Goal: Task Accomplishment & Management: Manage account settings

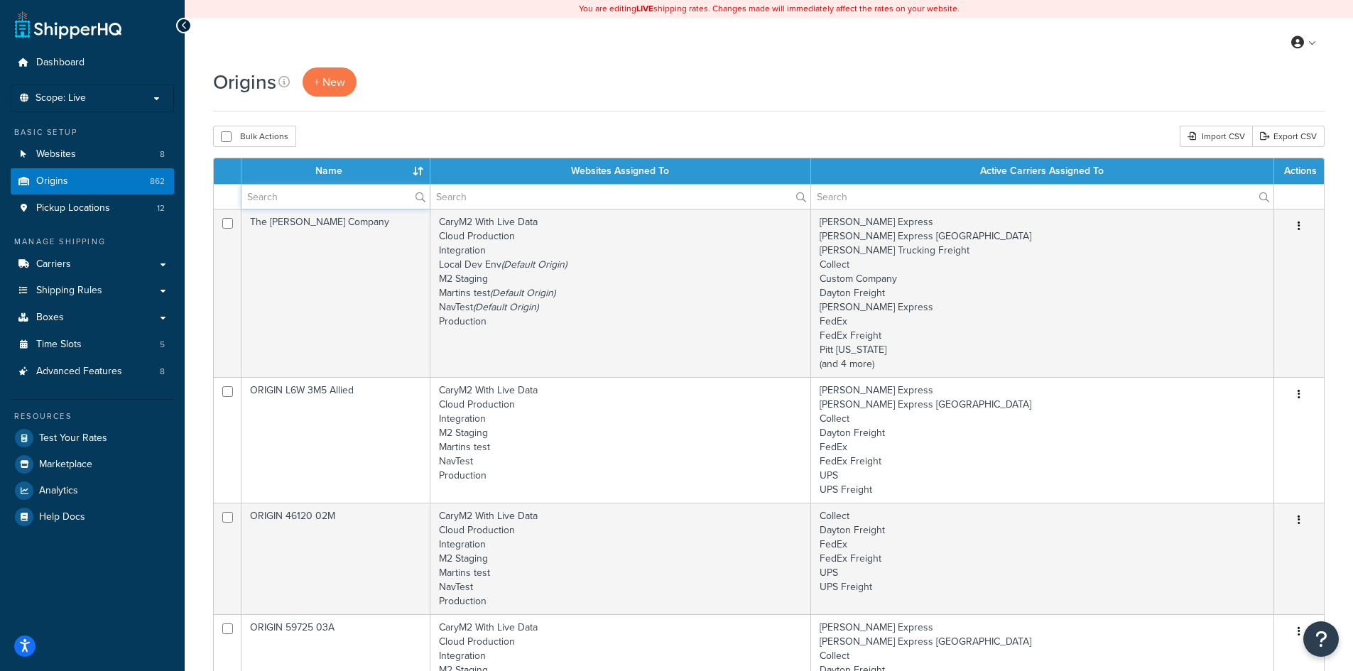
click at [323, 199] on input "text" at bounding box center [335, 197] width 188 height 24
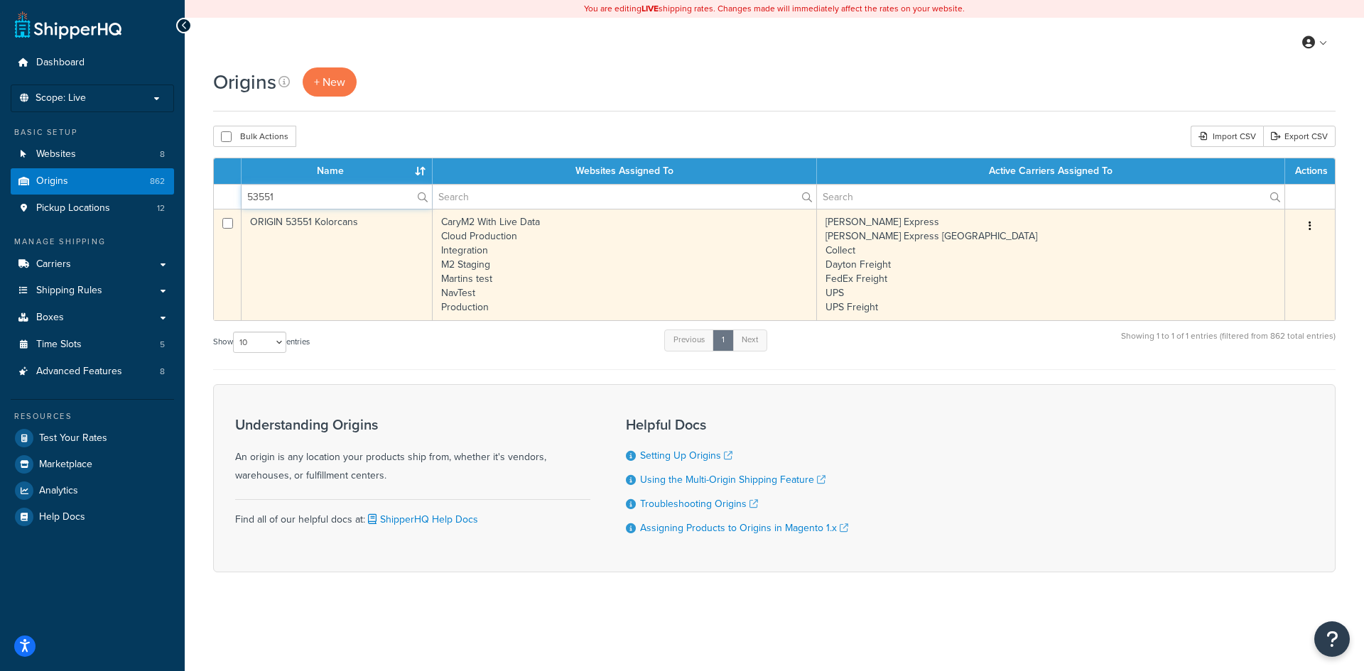
type input "53551"
click at [1310, 223] on icon "button" at bounding box center [1309, 226] width 3 height 10
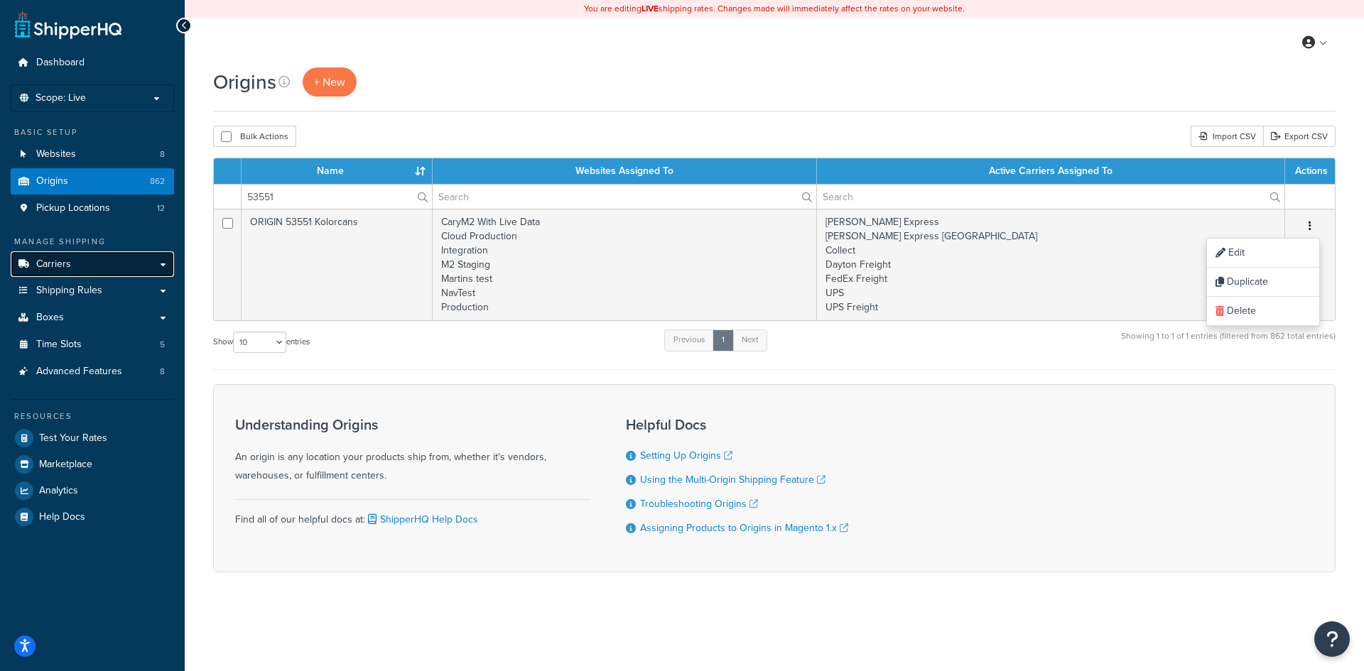
click at [65, 261] on span "Carriers" at bounding box center [53, 265] width 35 height 12
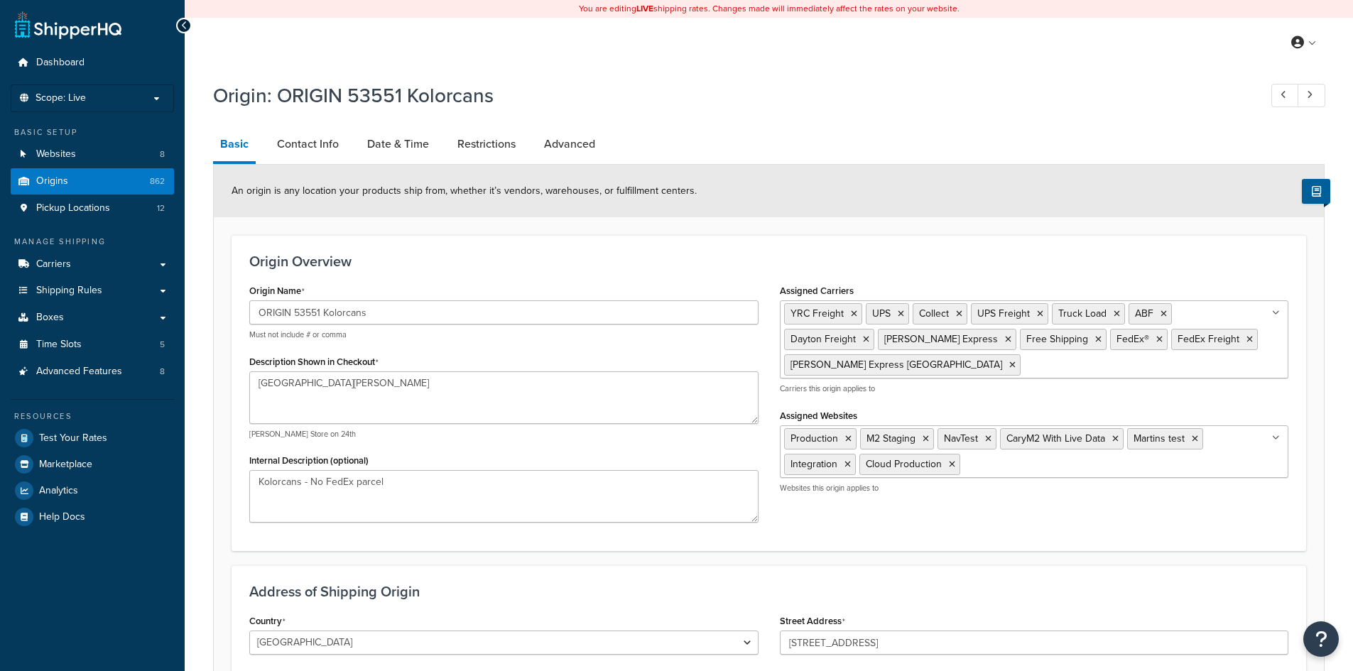
select select "49"
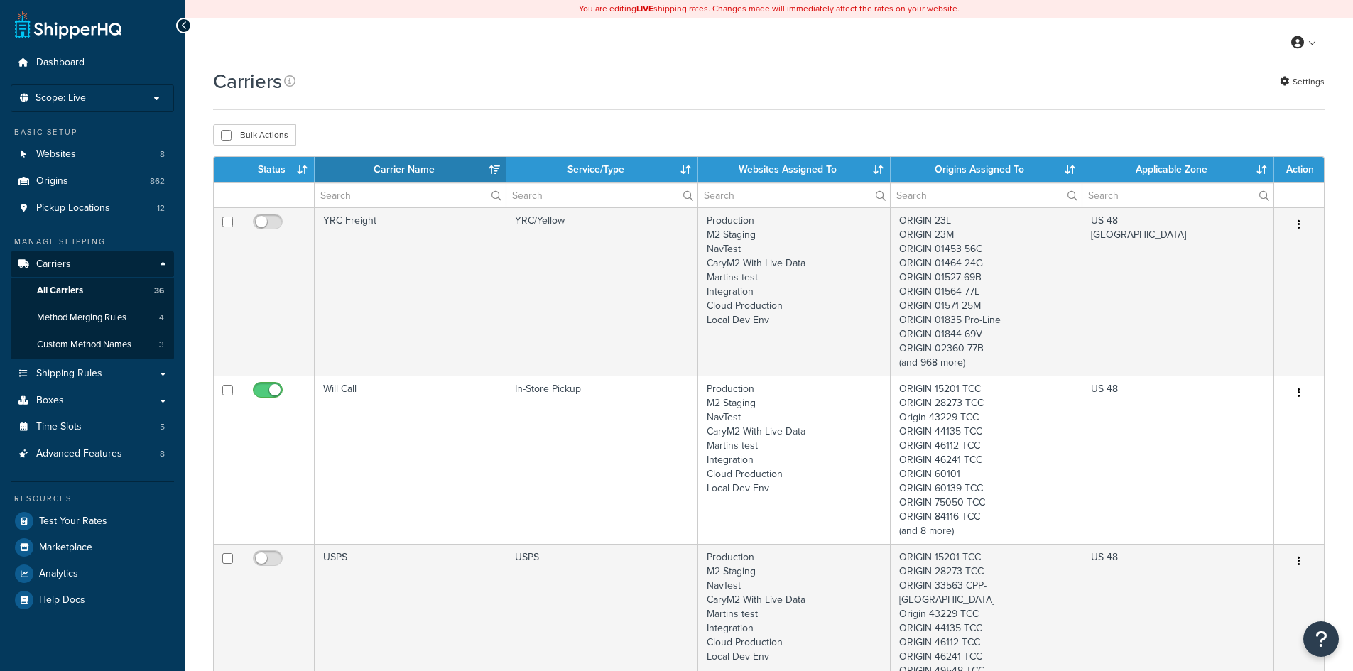
select select "15"
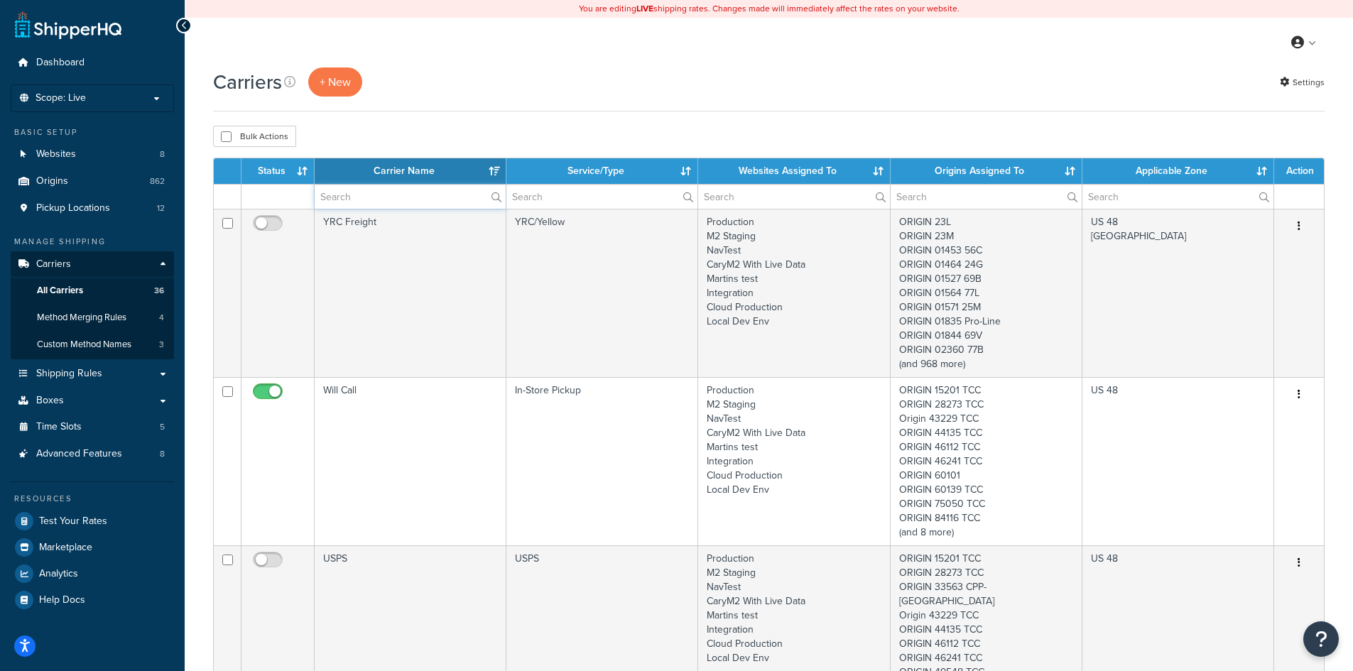
click at [362, 204] on input "text" at bounding box center [410, 197] width 191 height 24
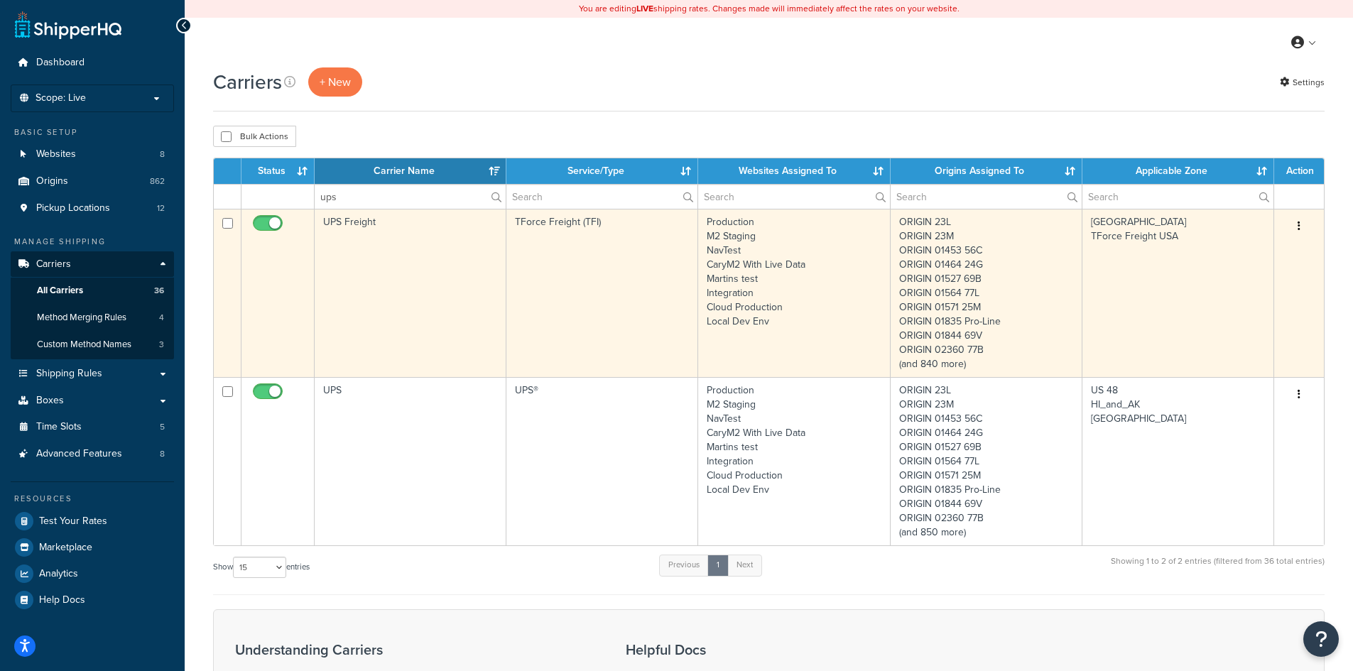
click at [1303, 220] on button "button" at bounding box center [1299, 226] width 20 height 23
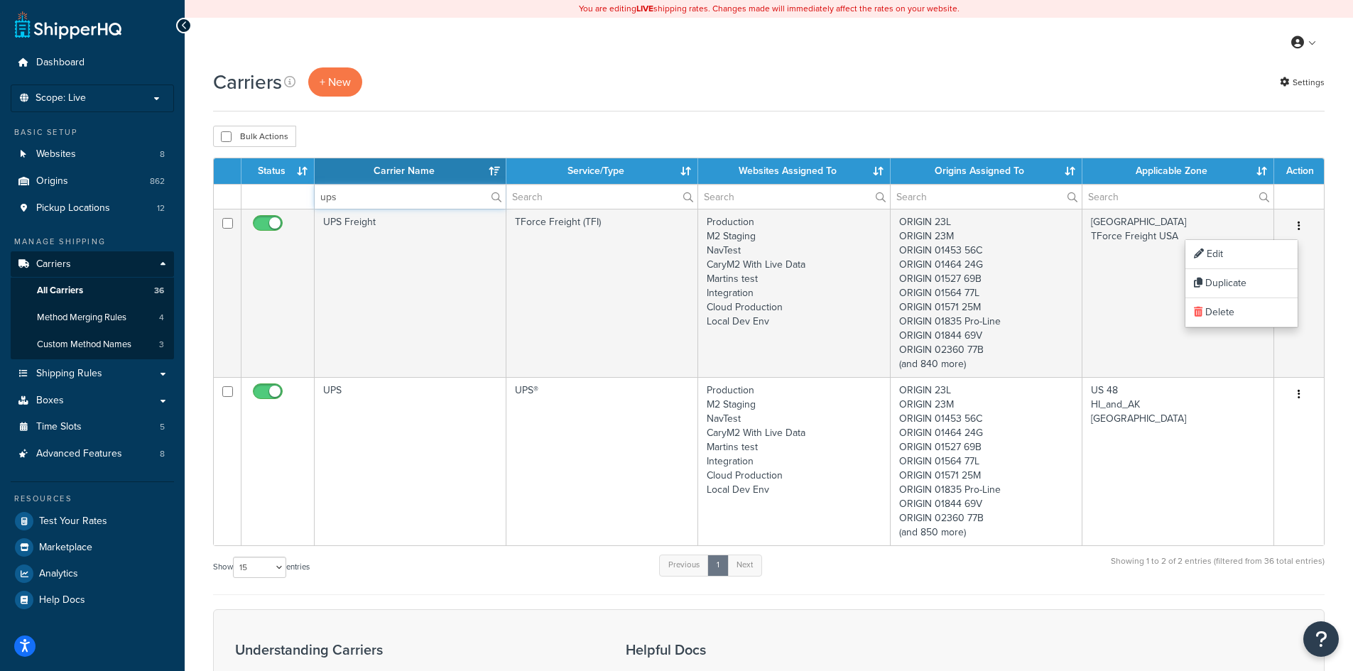
click at [360, 193] on input "ups" at bounding box center [410, 197] width 191 height 24
type input "a"
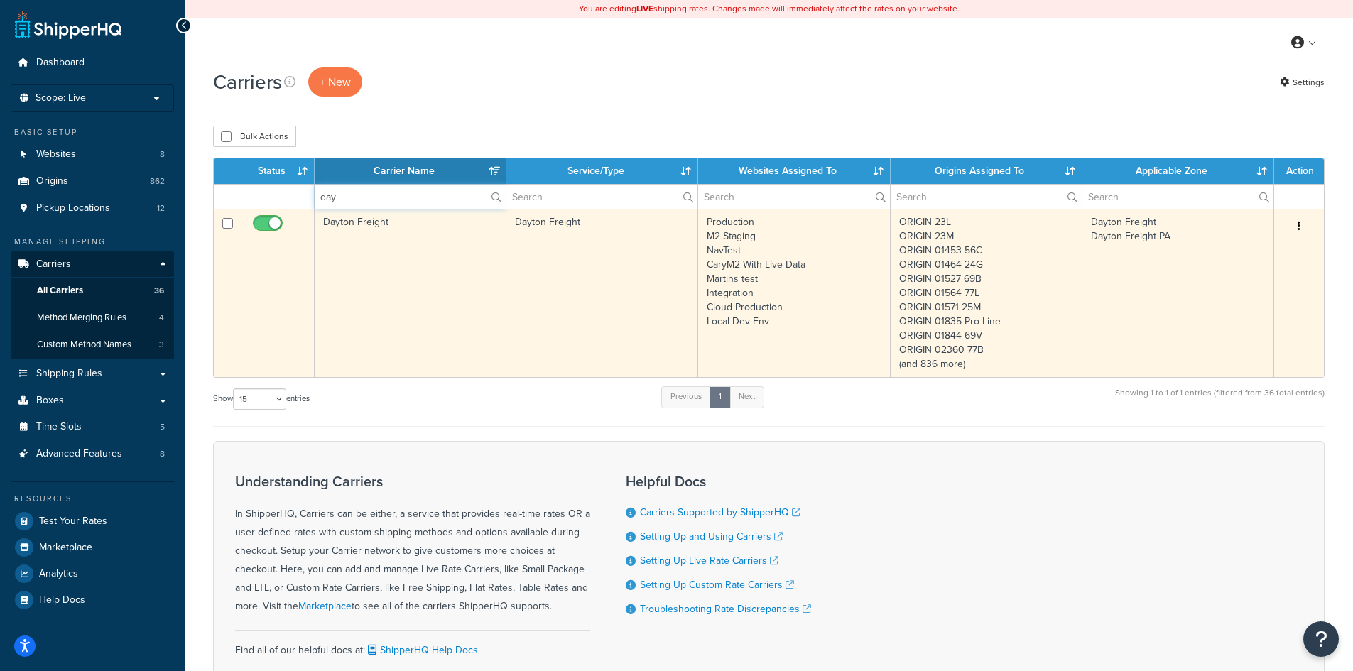
type input "day"
click at [1299, 226] on icon "button" at bounding box center [1299, 226] width 3 height 10
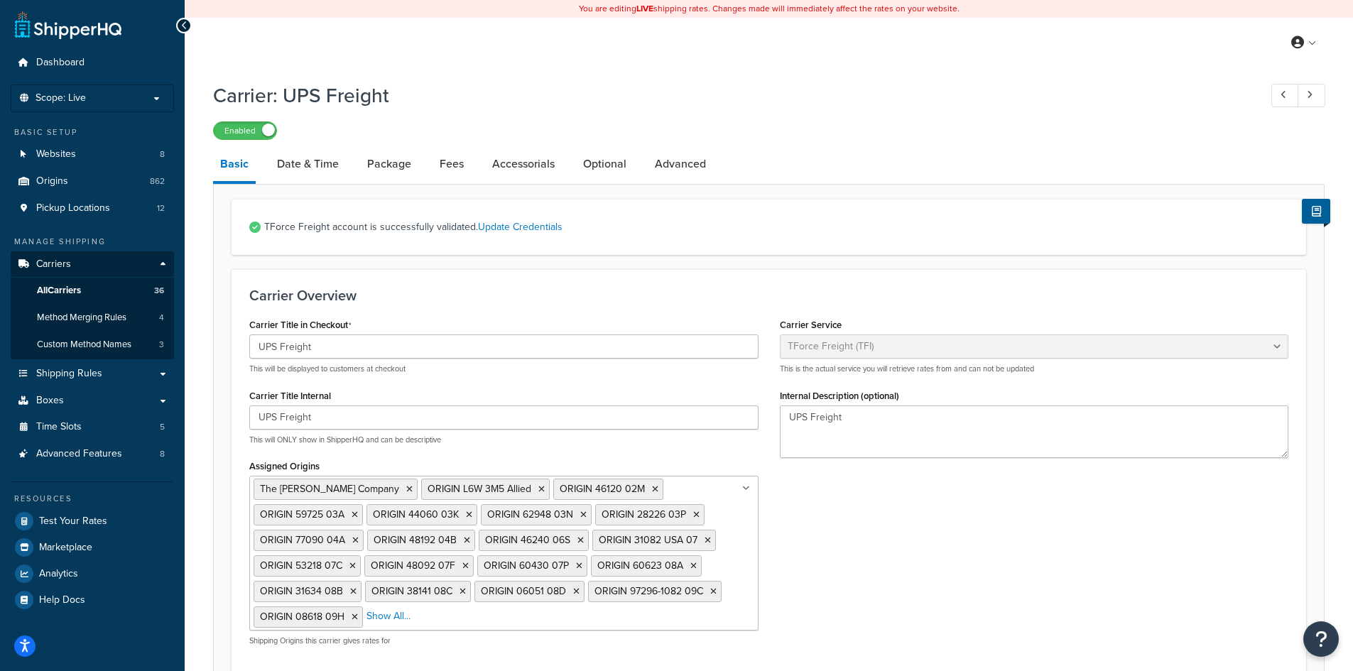
select select "upsFreight"
select select "30"
click at [616, 165] on link "Optional" at bounding box center [605, 164] width 58 height 34
select select "250"
select select "130604"
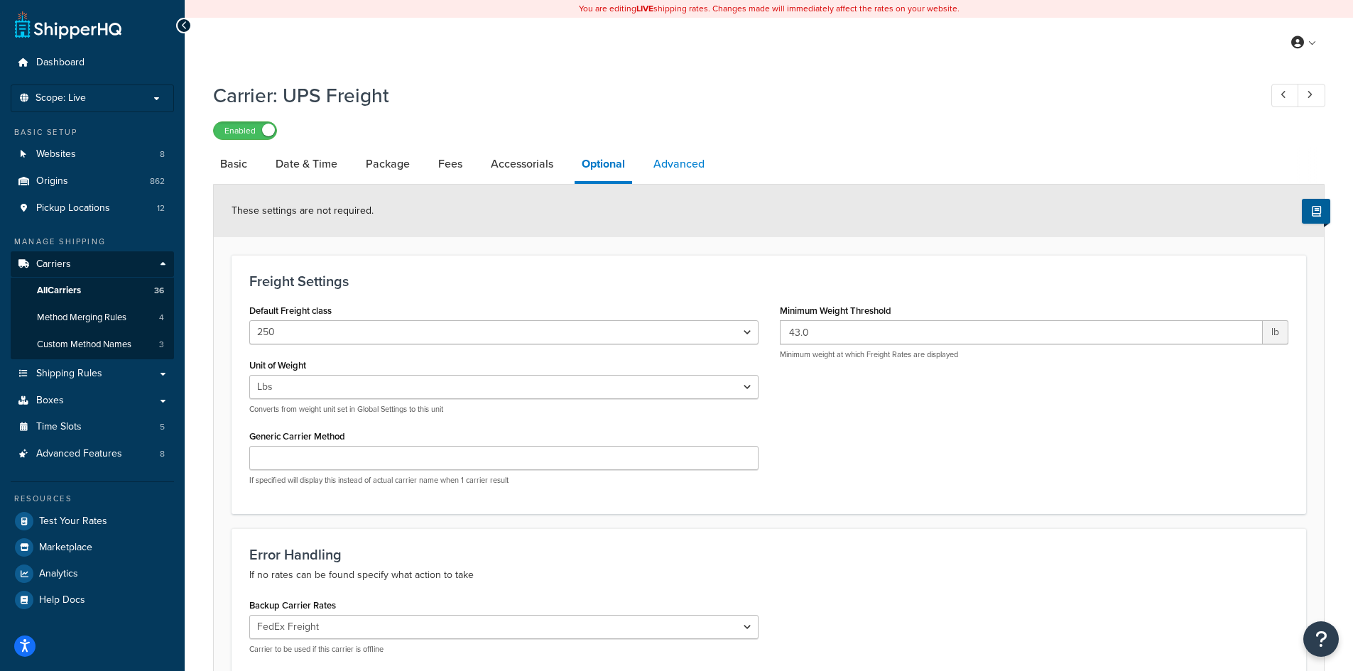
click at [691, 163] on link "Advanced" at bounding box center [678, 164] width 65 height 34
select select "false"
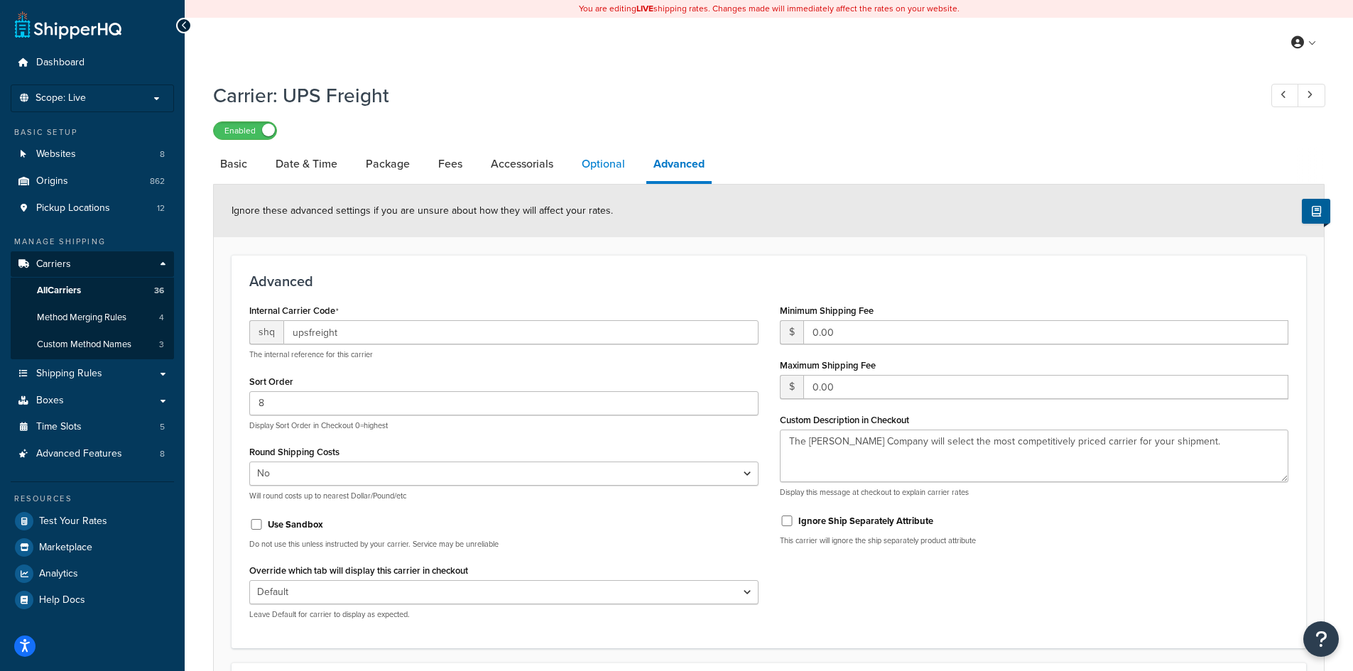
click at [619, 159] on link "Optional" at bounding box center [604, 164] width 58 height 34
select select "250"
select select "130604"
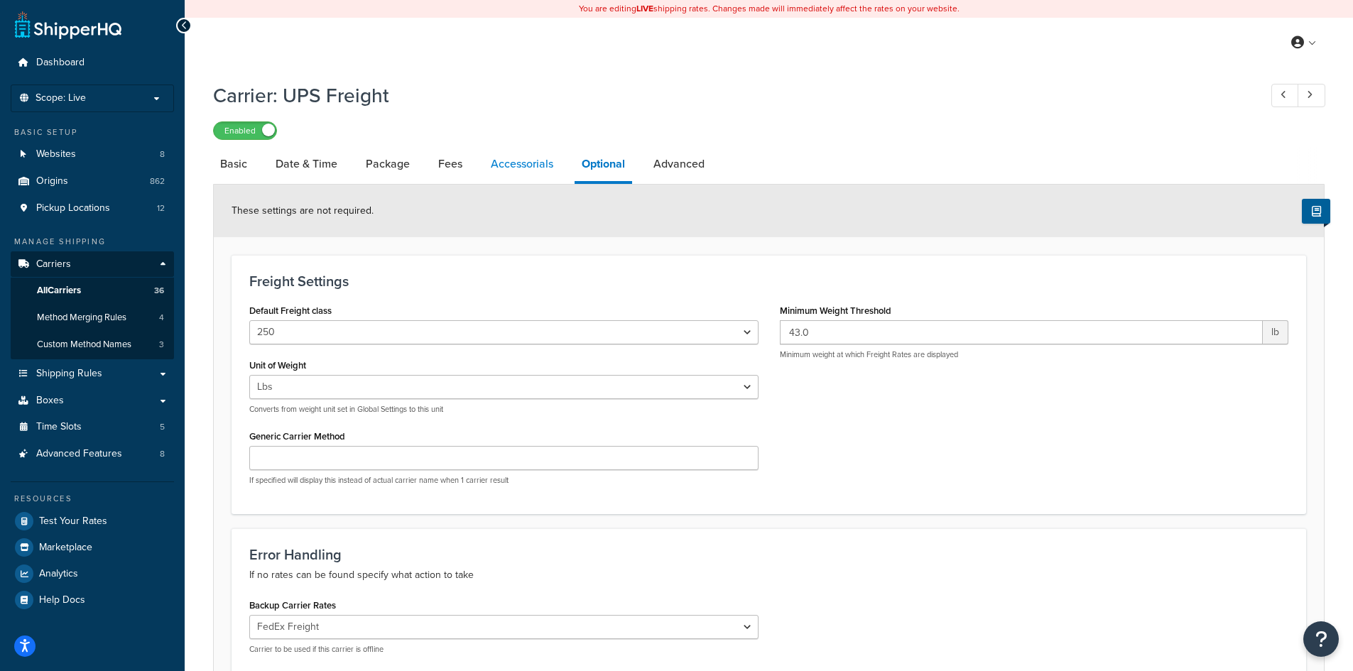
click at [545, 160] on link "Accessorials" at bounding box center [522, 164] width 77 height 34
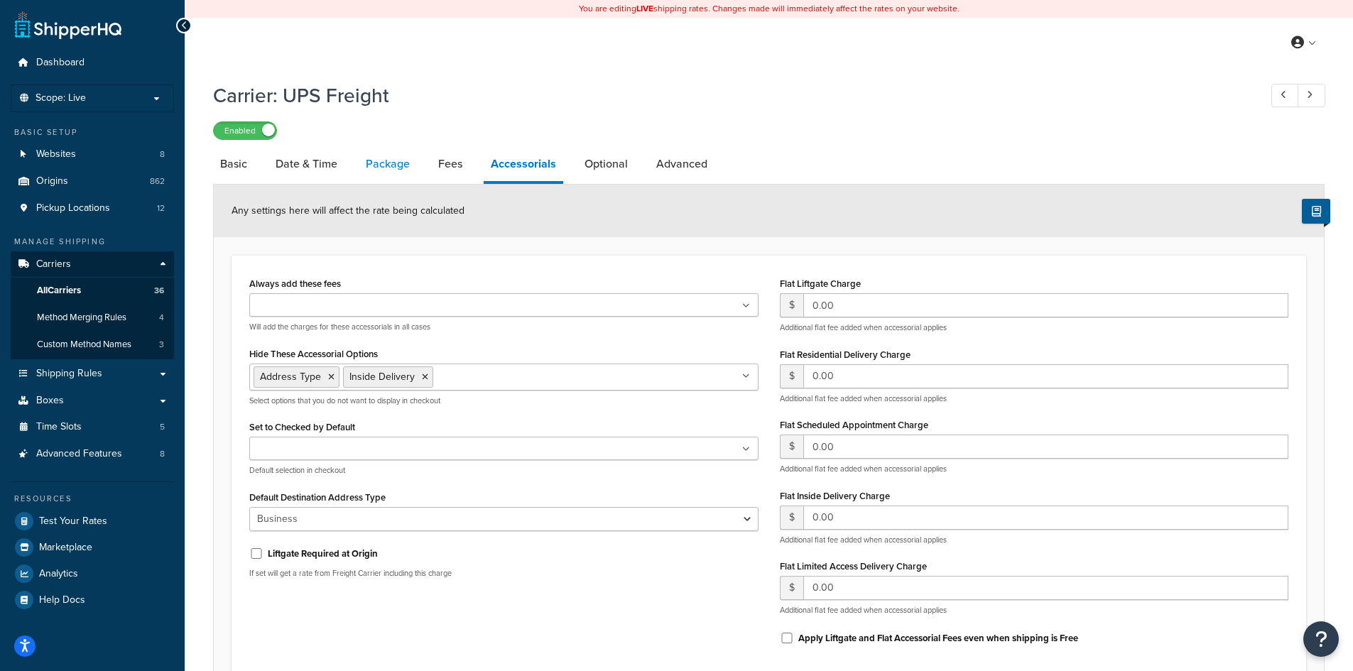
click at [388, 158] on link "Package" at bounding box center [388, 164] width 58 height 34
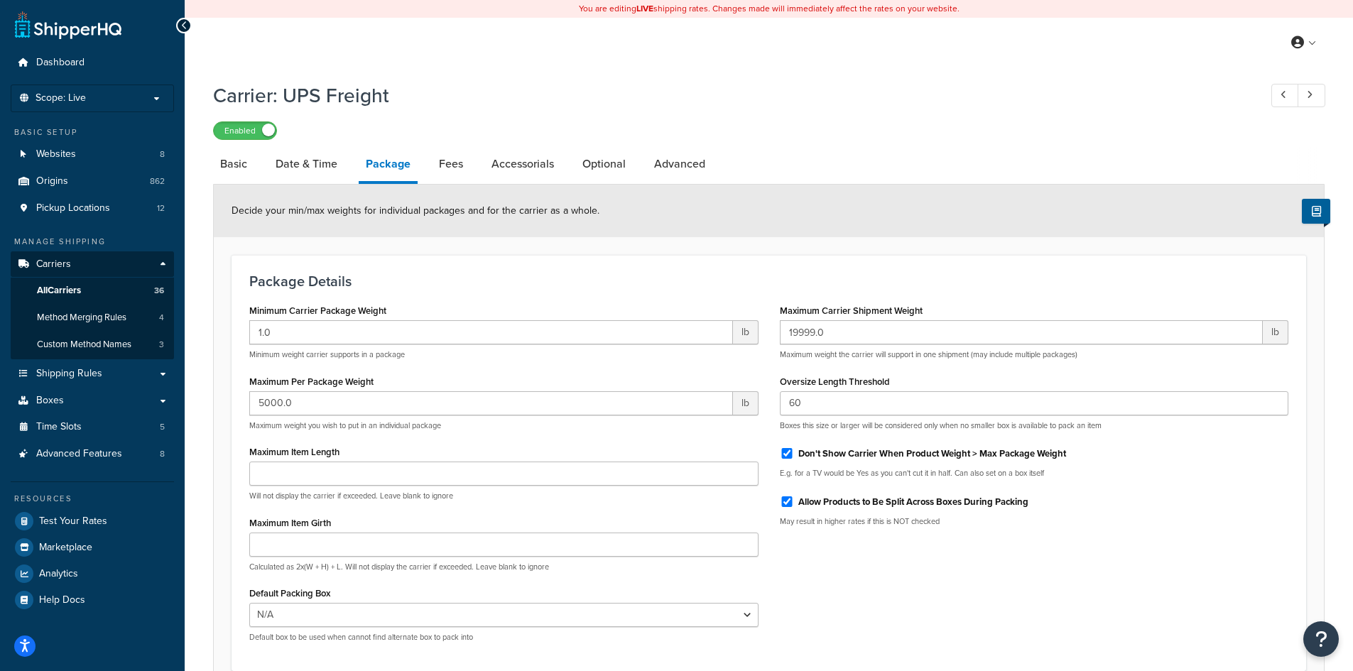
click at [430, 166] on li "Package" at bounding box center [395, 165] width 73 height 37
click at [442, 167] on link "Fees" at bounding box center [451, 164] width 38 height 34
select select "AFTER"
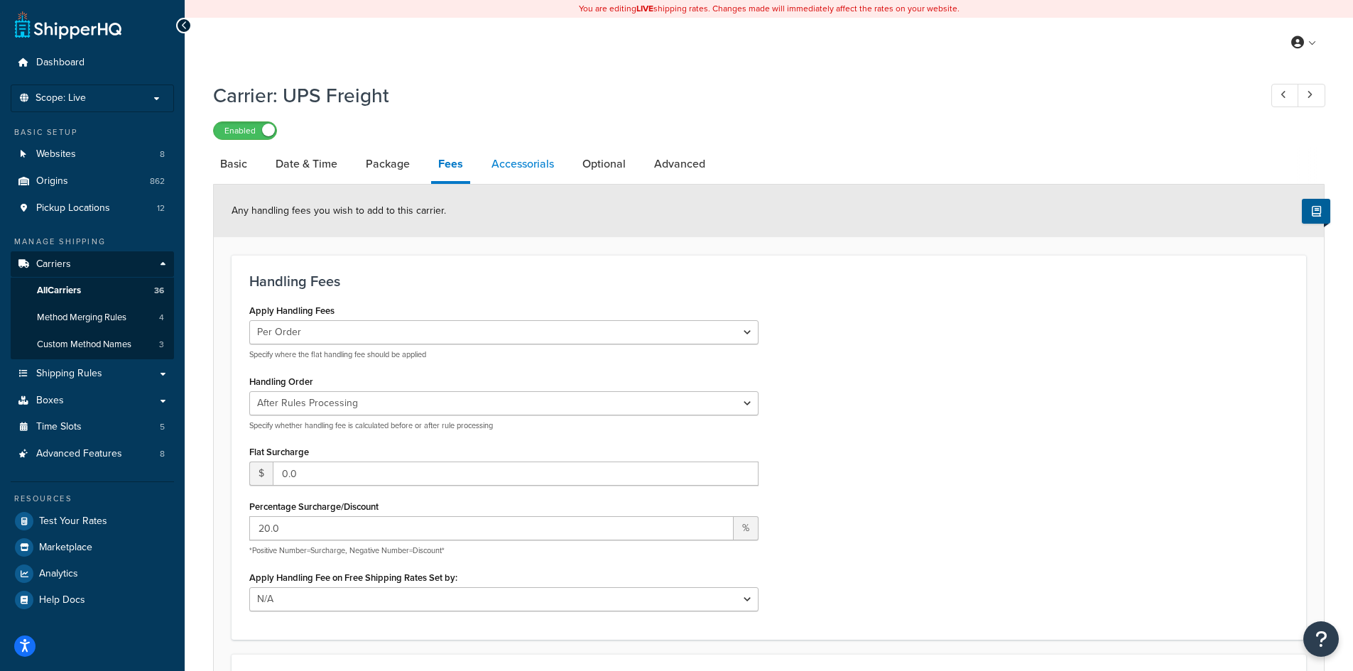
click at [513, 166] on link "Accessorials" at bounding box center [522, 164] width 77 height 34
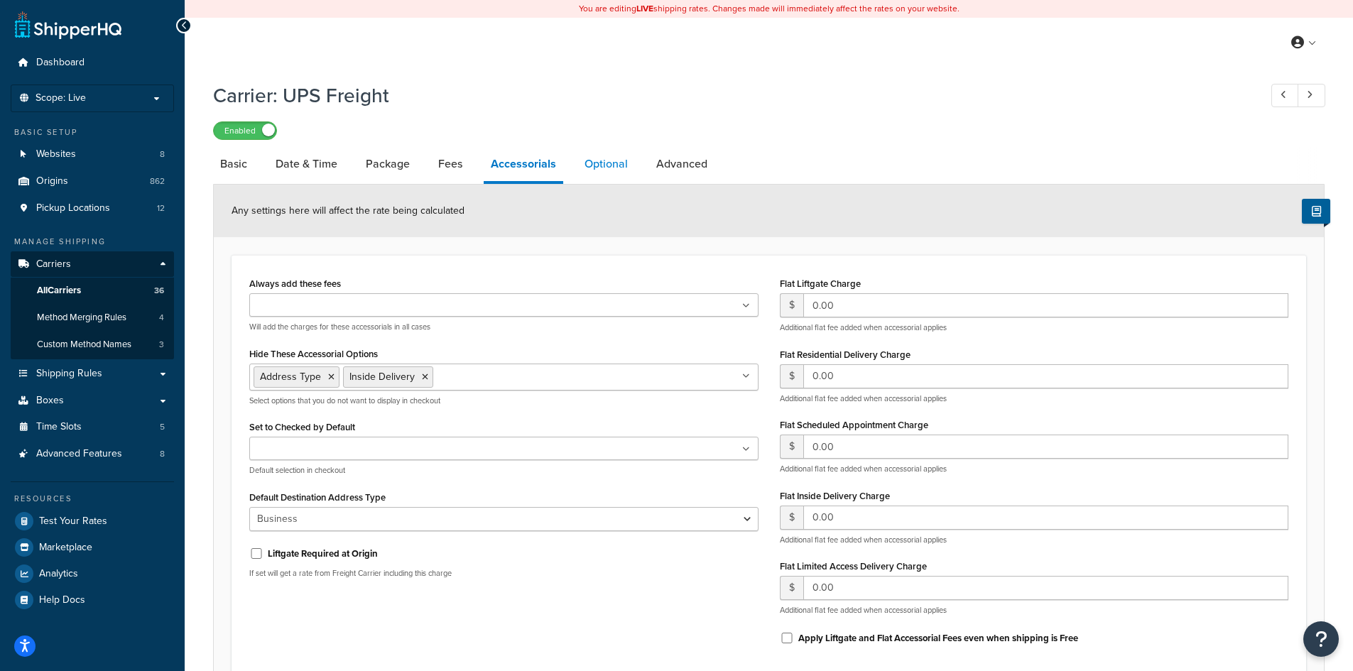
click at [601, 165] on link "Optional" at bounding box center [606, 164] width 58 height 34
select select "250"
select select "130604"
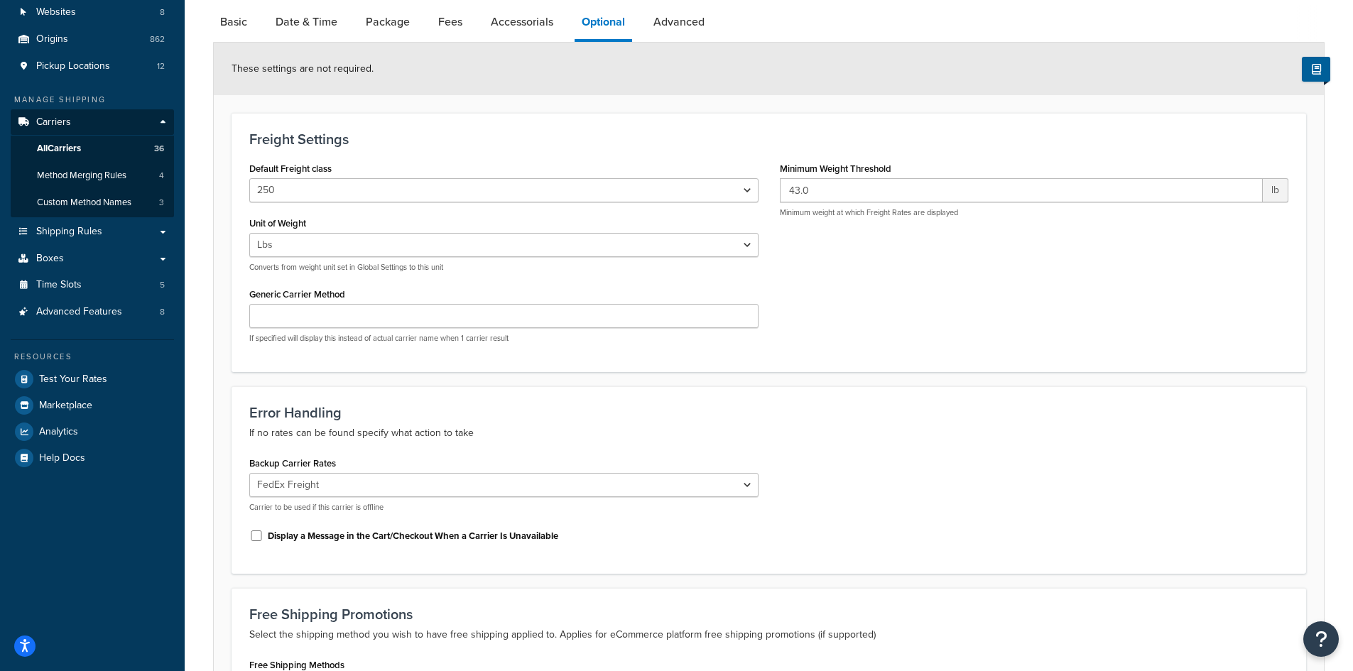
scroll to position [71, 0]
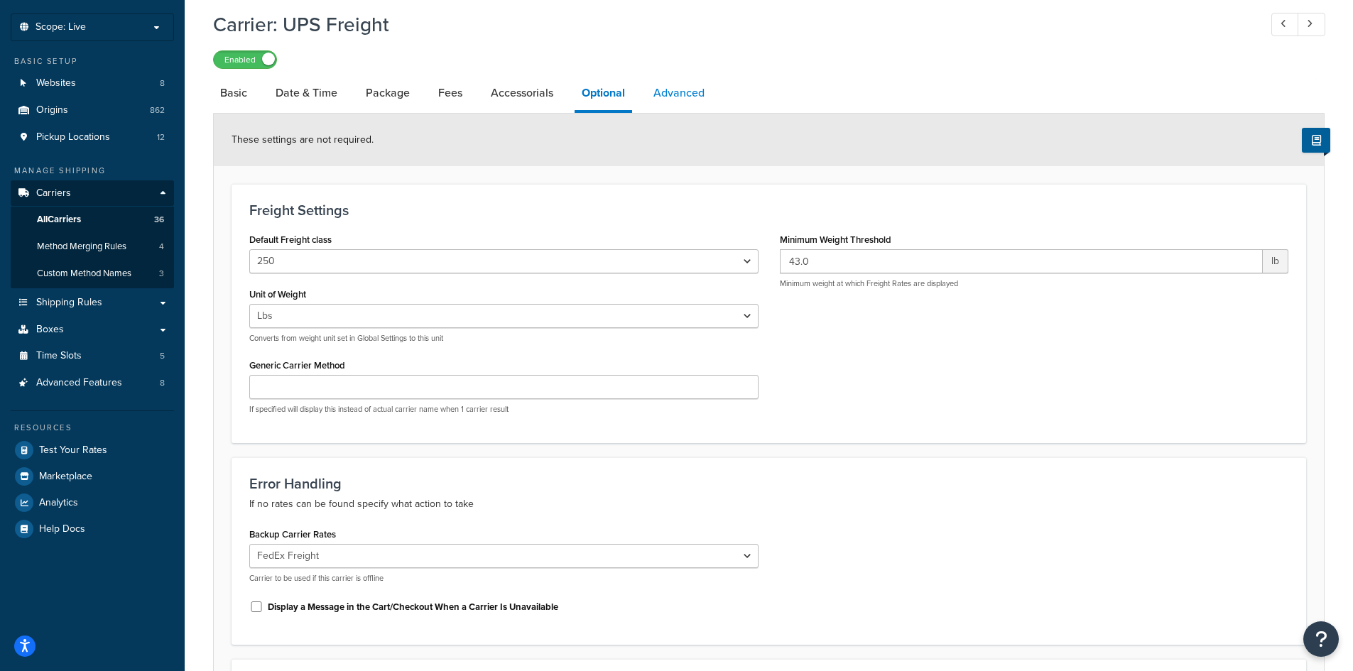
click at [658, 99] on link "Advanced" at bounding box center [678, 93] width 65 height 34
select select "false"
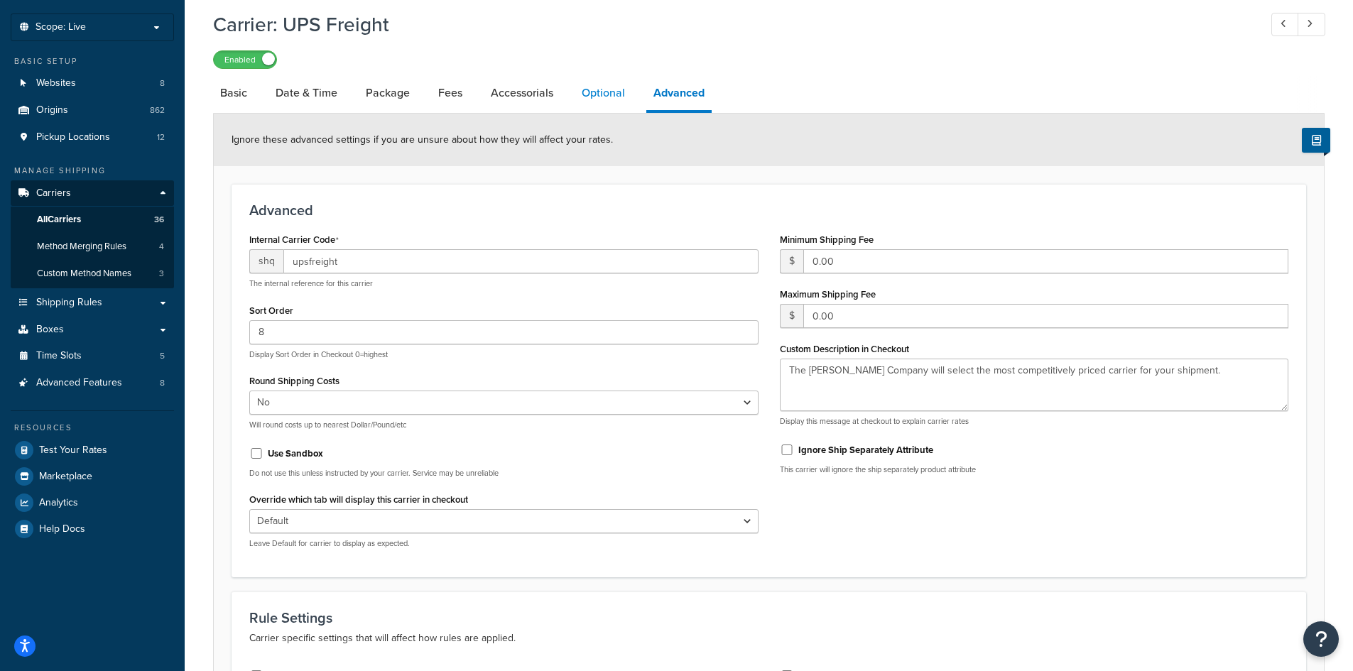
click at [599, 97] on link "Optional" at bounding box center [604, 93] width 58 height 34
select select "250"
select select "130604"
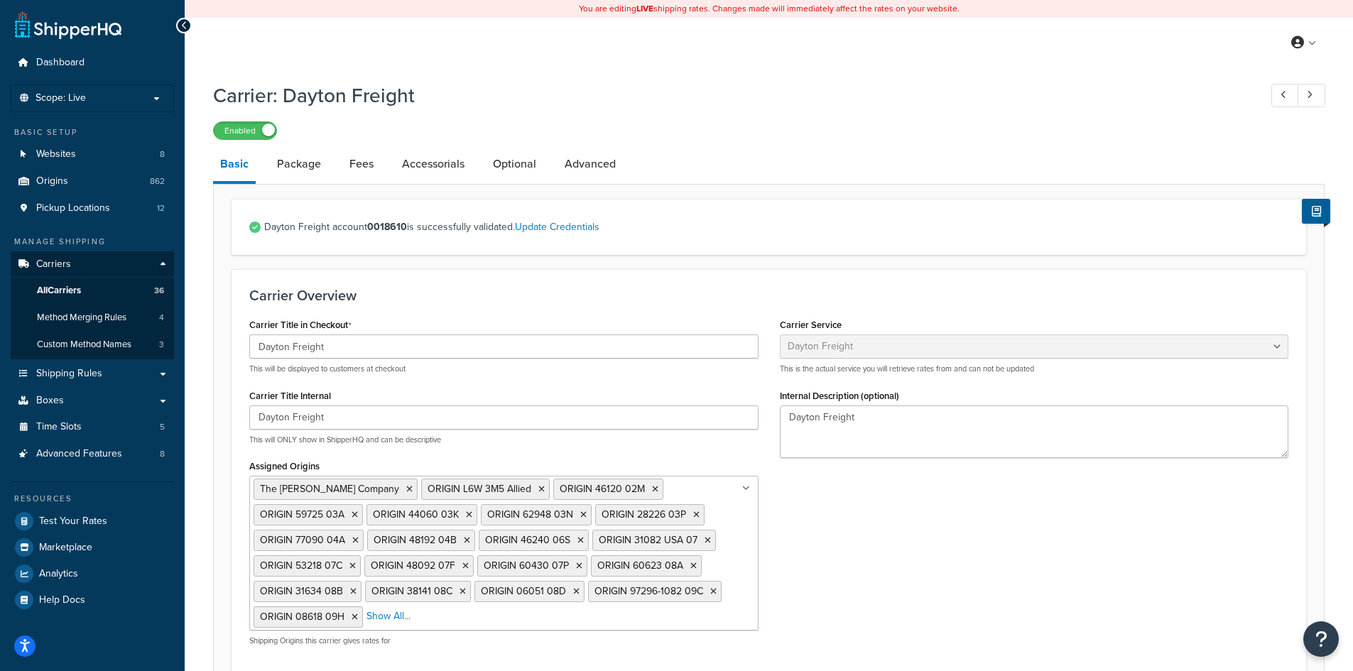
select select "daytonFreight"
select select "ThirdPartyPrepaid"
